Goal: Information Seeking & Learning: Learn about a topic

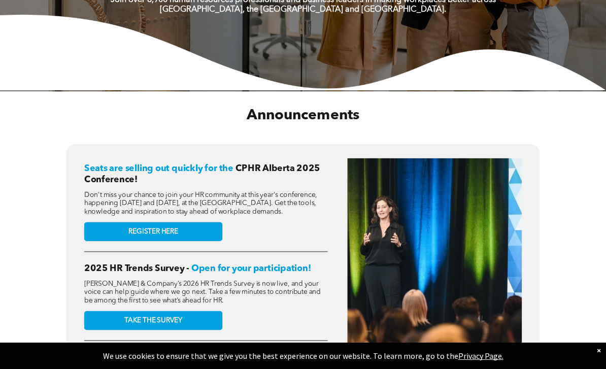
scroll to position [284, 0]
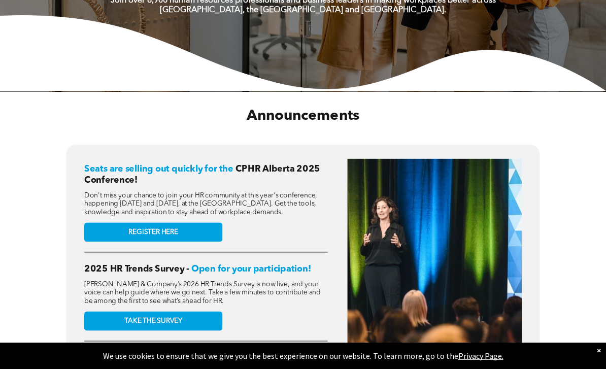
click at [195, 242] on link "REGISTER HERE" at bounding box center [153, 231] width 138 height 19
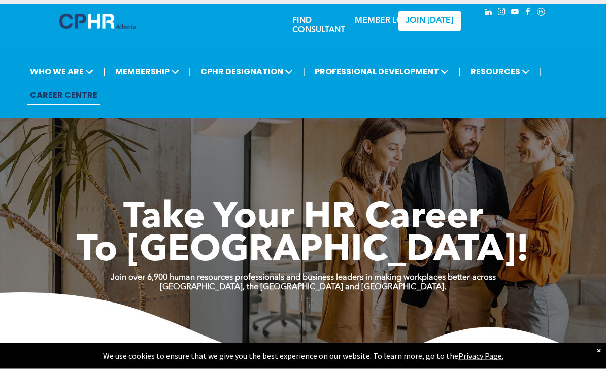
scroll to position [0, 0]
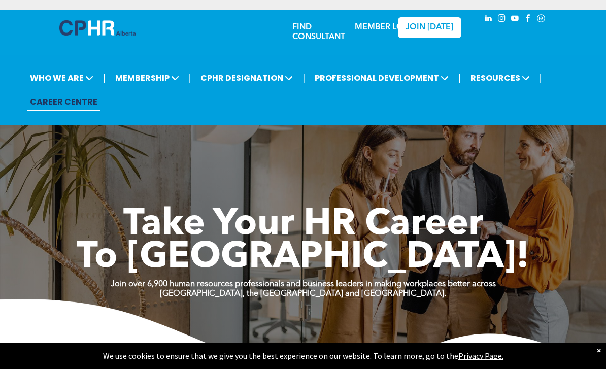
click at [147, 76] on span "MEMBERSHIP" at bounding box center [147, 78] width 70 height 19
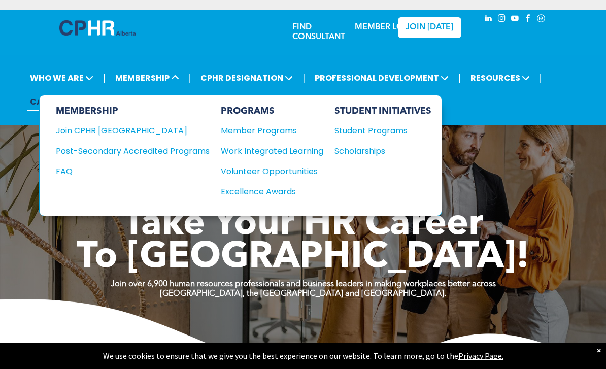
click at [115, 134] on div "Join CPHR [GEOGRAPHIC_DATA]" at bounding box center [125, 130] width 139 height 13
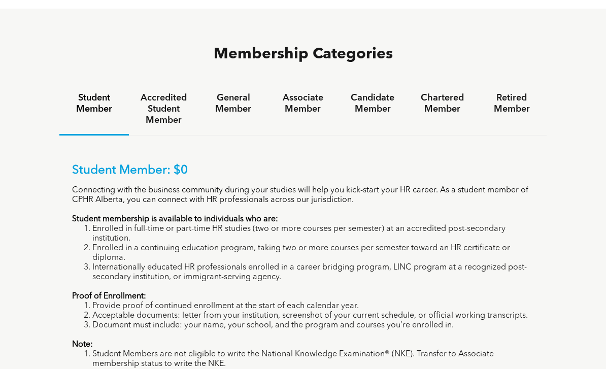
scroll to position [626, 0]
click at [241, 92] on h4 "General Member" at bounding box center [233, 103] width 51 height 22
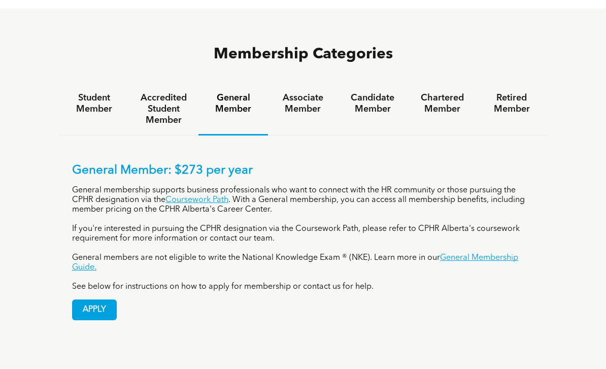
click at [304, 92] on h4 "Associate Member" at bounding box center [302, 103] width 51 height 22
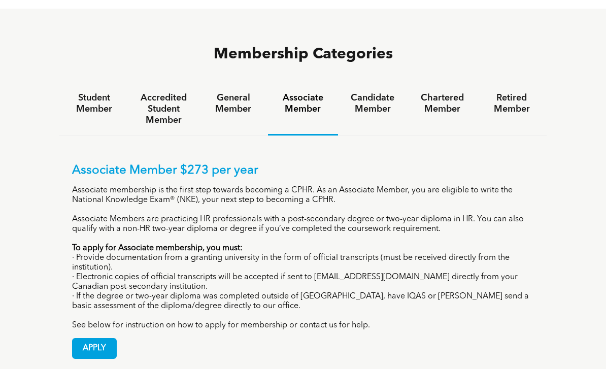
click at [242, 92] on h4 "General Member" at bounding box center [233, 103] width 51 height 22
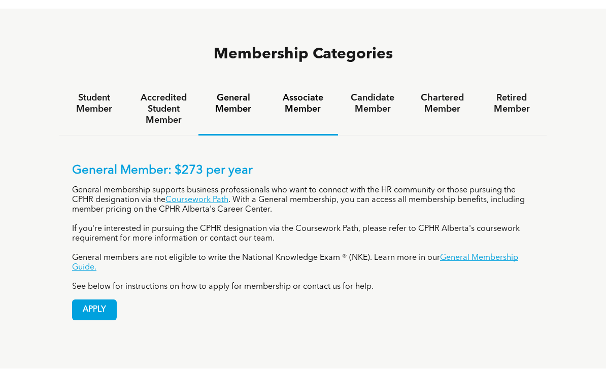
click at [309, 92] on h4 "Associate Member" at bounding box center [302, 103] width 51 height 22
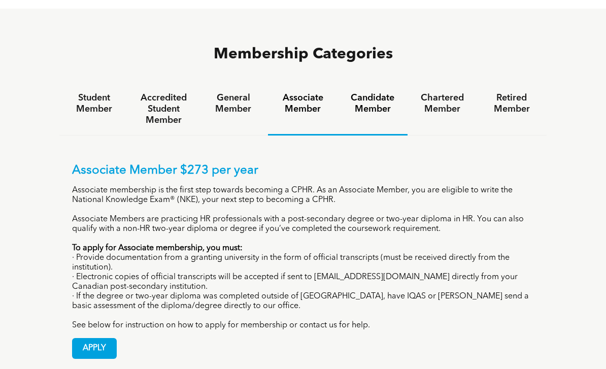
click at [381, 92] on h4 "Candidate Member" at bounding box center [372, 103] width 51 height 22
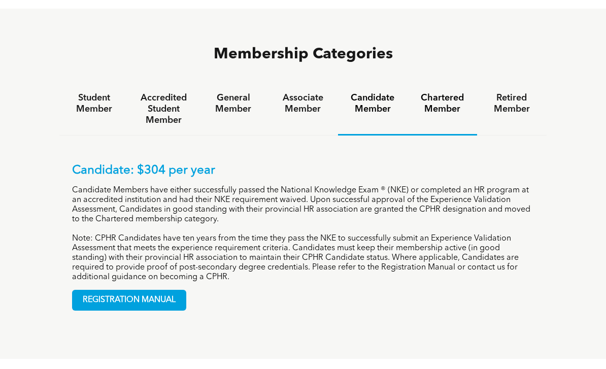
click at [445, 92] on h4 "Chartered Member" at bounding box center [442, 103] width 51 height 22
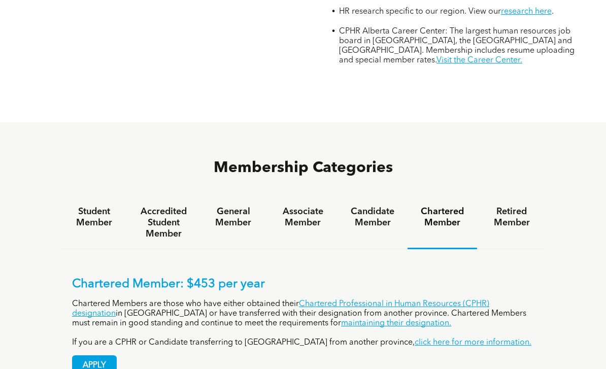
click at [232, 206] on h4 "General Member" at bounding box center [233, 217] width 51 height 22
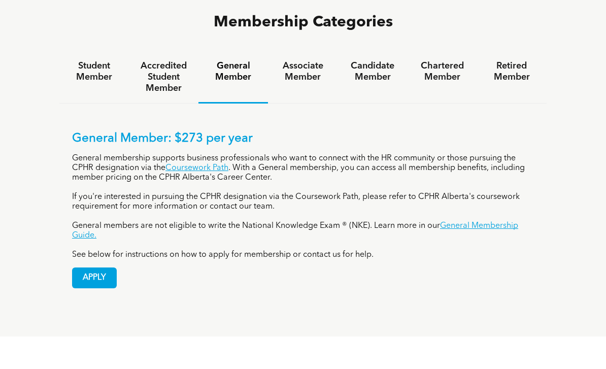
scroll to position [682, 0]
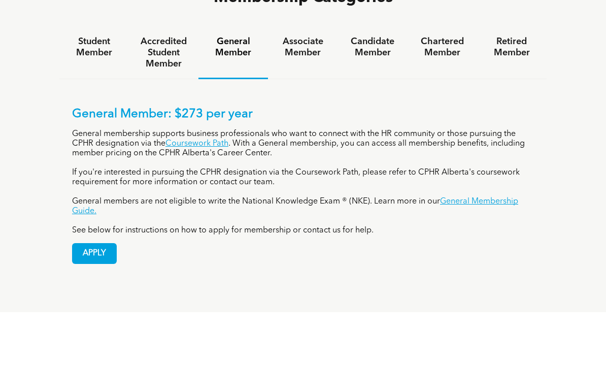
click at [208, 140] on link "Coursework Path" at bounding box center [196, 144] width 63 height 8
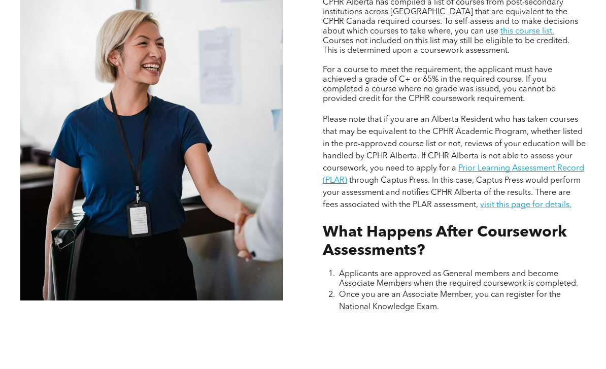
scroll to position [880, 0]
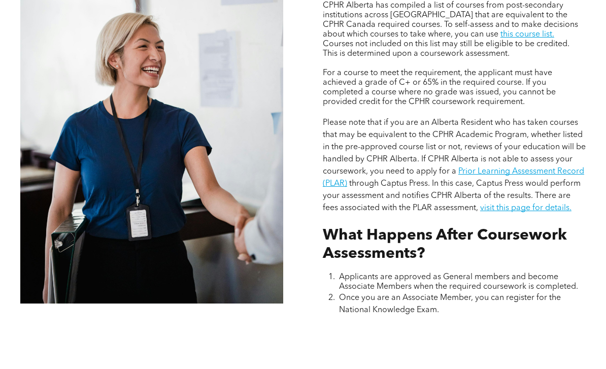
click at [519, 188] on link "Prior Learning Assessment Record (PLAR)" at bounding box center [453, 177] width 261 height 20
click at [500, 39] on link "this course list." at bounding box center [527, 34] width 54 height 8
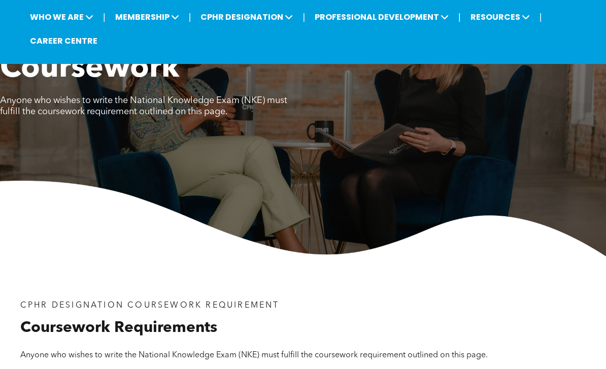
scroll to position [0, 0]
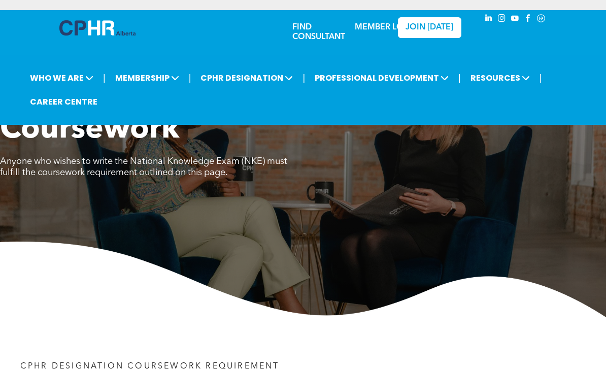
click at [497, 81] on span "RESOURCES" at bounding box center [499, 78] width 65 height 19
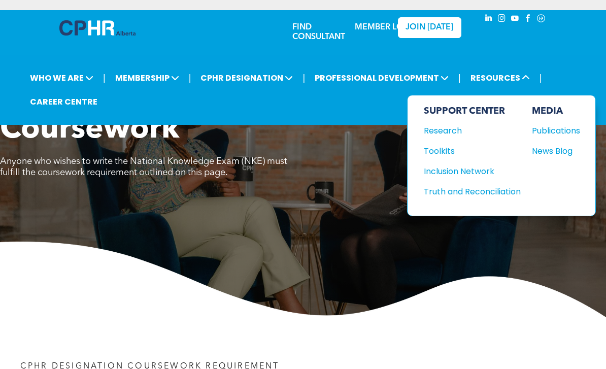
click at [572, 128] on div "Publications" at bounding box center [554, 130] width 44 height 13
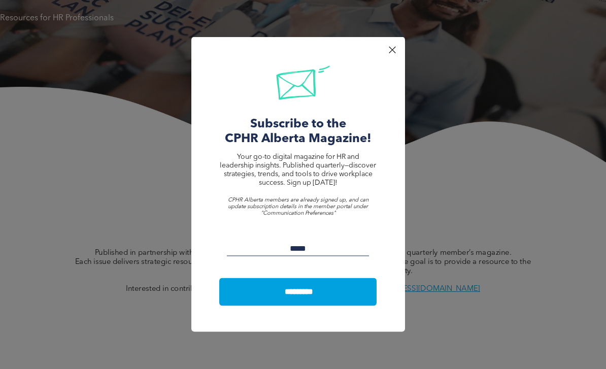
scroll to position [215, 0]
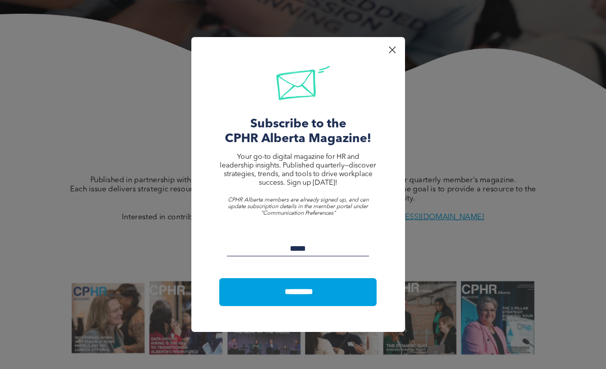
click at [351, 256] on input "Email:" at bounding box center [298, 248] width 143 height 15
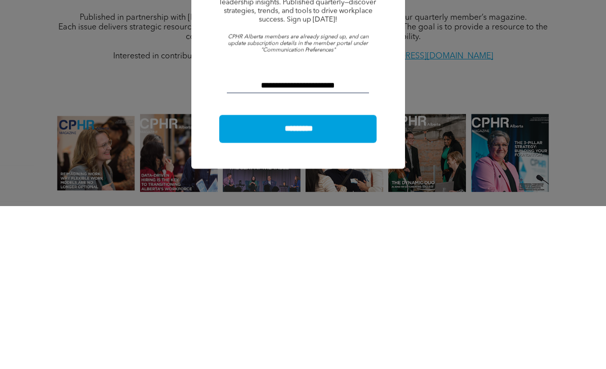
type input "**********"
click at [333, 282] on input "*********" at bounding box center [299, 291] width 154 height 19
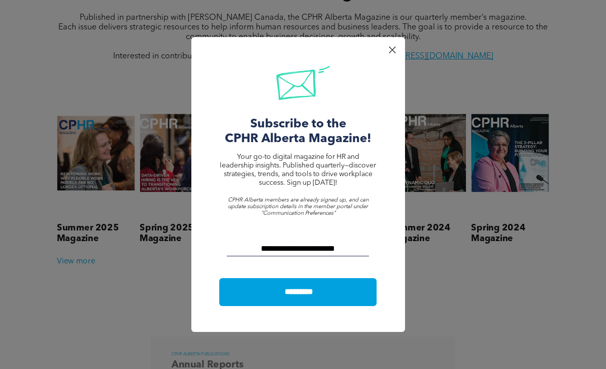
click at [307, 300] on input "*********" at bounding box center [299, 291] width 154 height 19
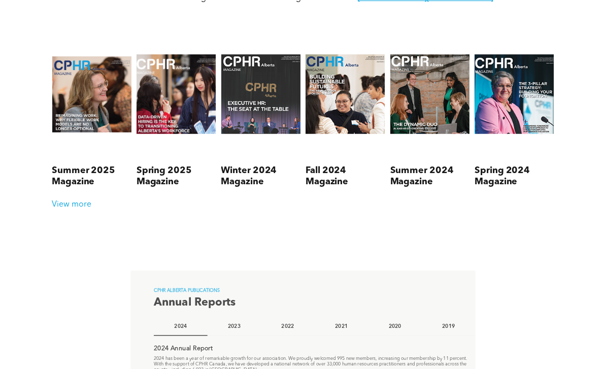
scroll to position [437, 0]
click at [500, 108] on link at bounding box center [514, 94] width 80 height 126
